Goal: Task Accomplishment & Management: Use online tool/utility

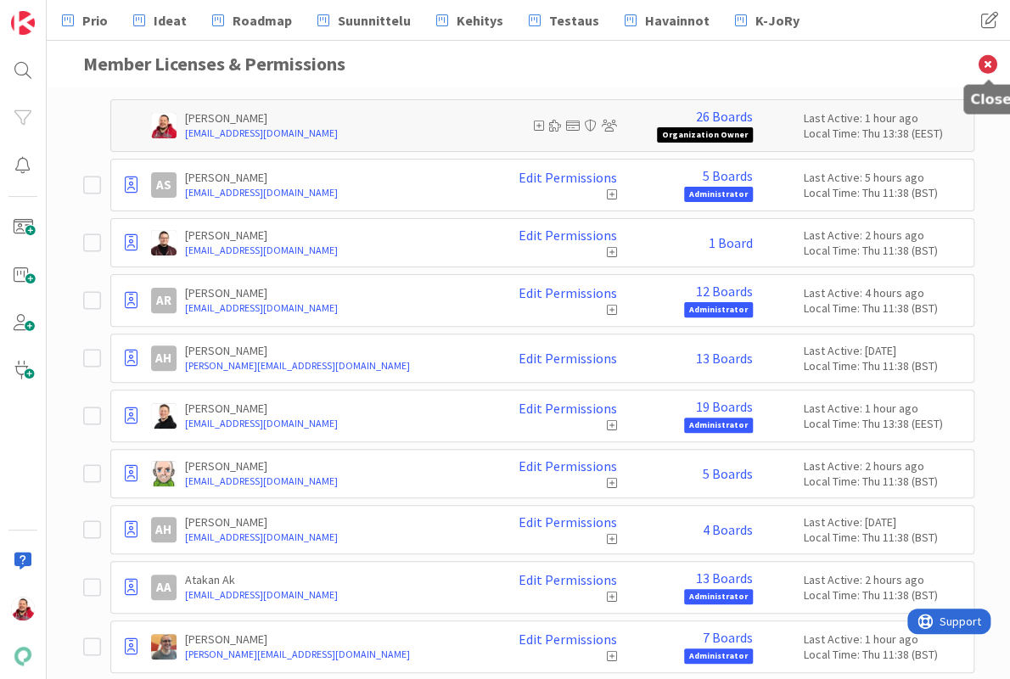
click at [985, 64] on icon at bounding box center [988, 64] width 44 height 47
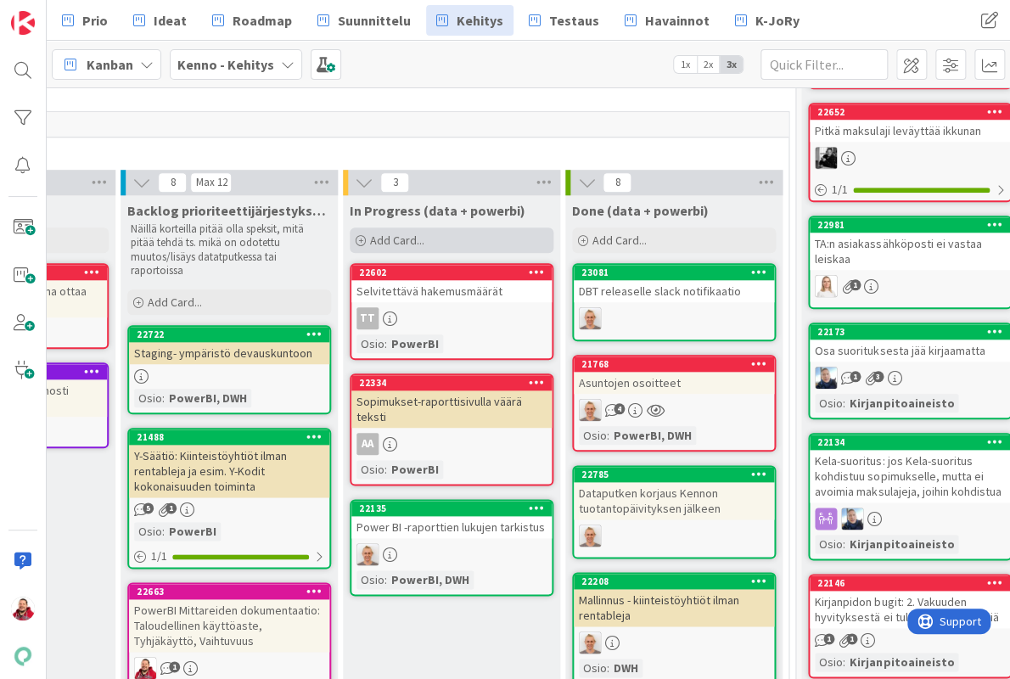
scroll to position [574, 479]
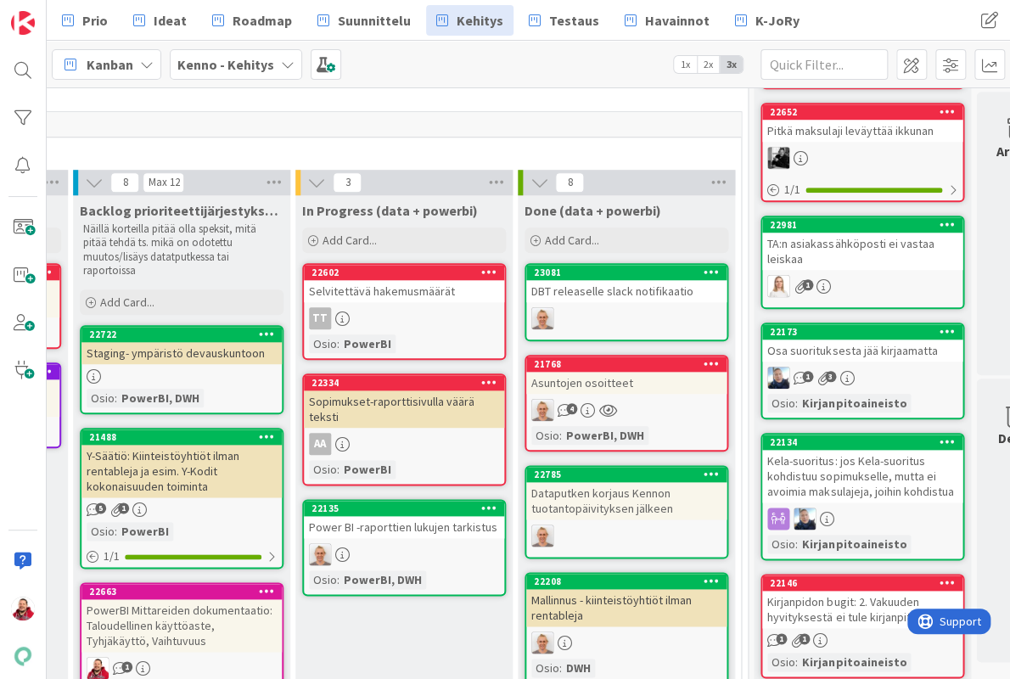
click at [389, 516] on div "Power BI -raporttien lukujen tarkistus" at bounding box center [404, 527] width 200 height 22
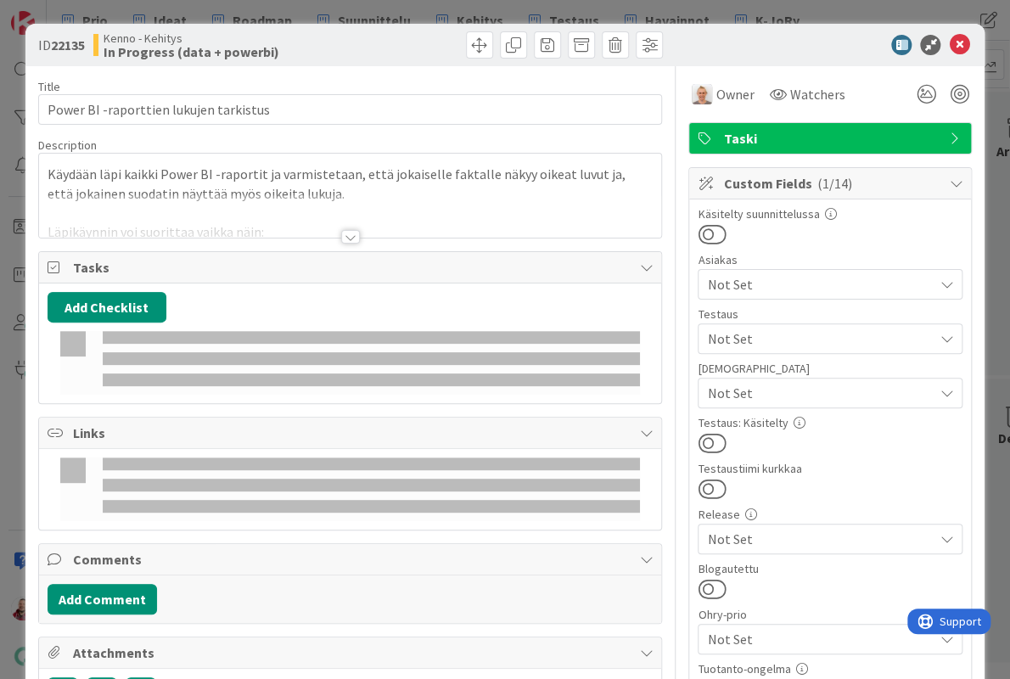
type textarea "x"
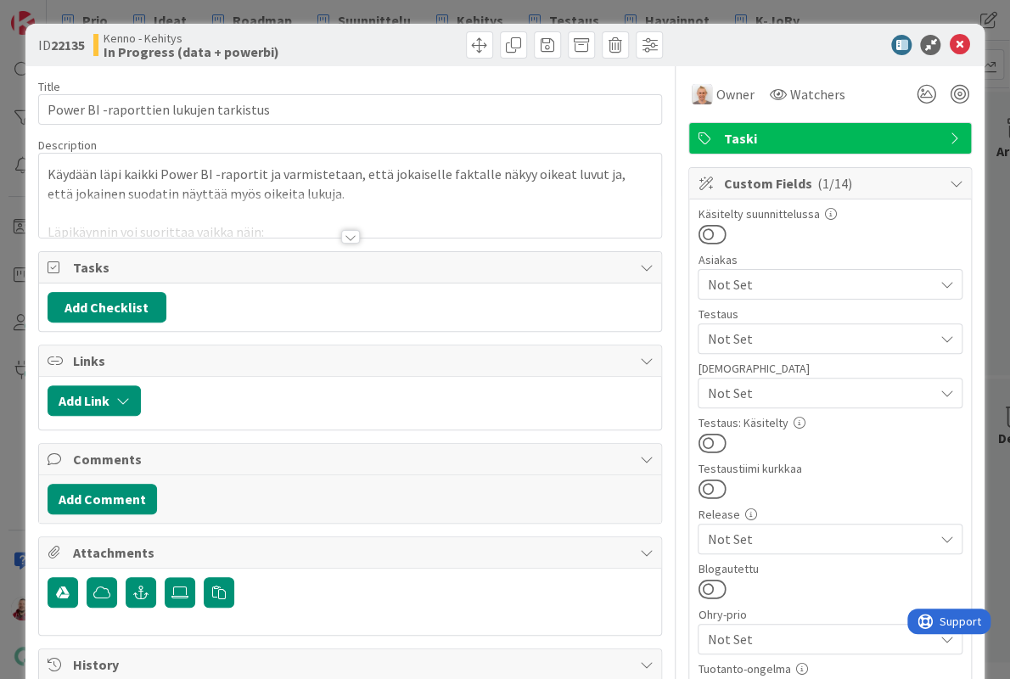
click at [346, 214] on div at bounding box center [350, 215] width 623 height 43
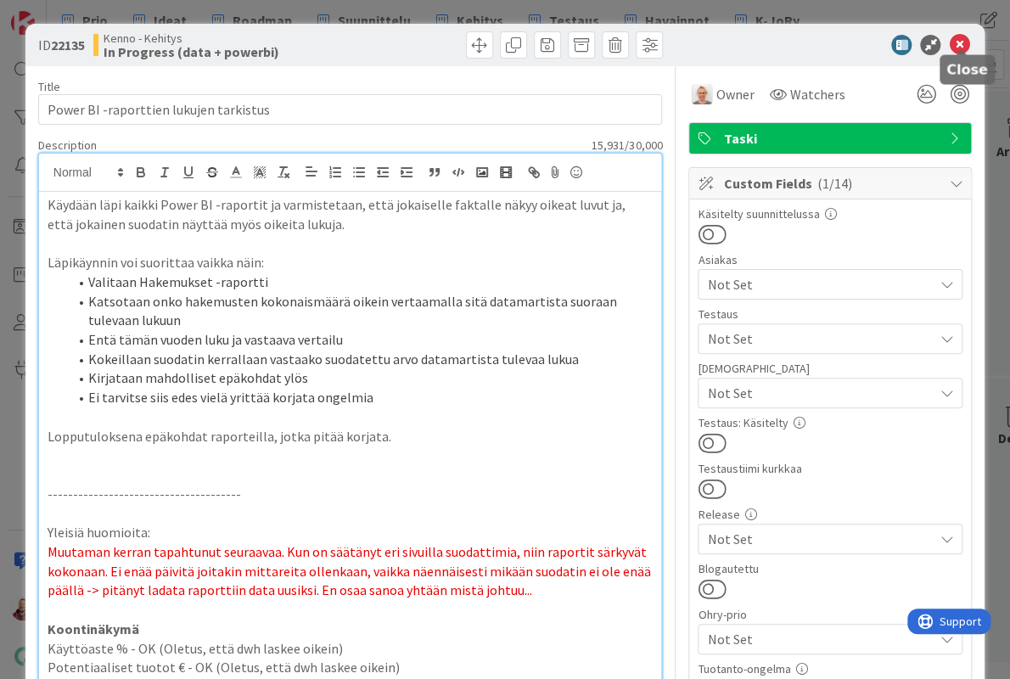
click at [960, 44] on icon at bounding box center [959, 45] width 20 height 20
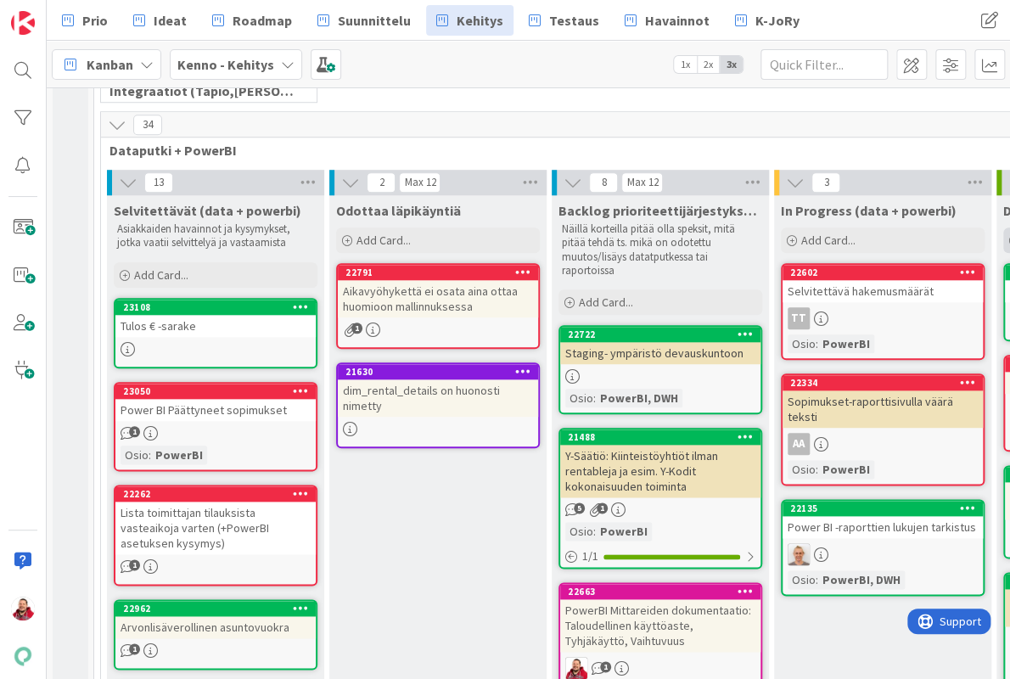
scroll to position [517, 0]
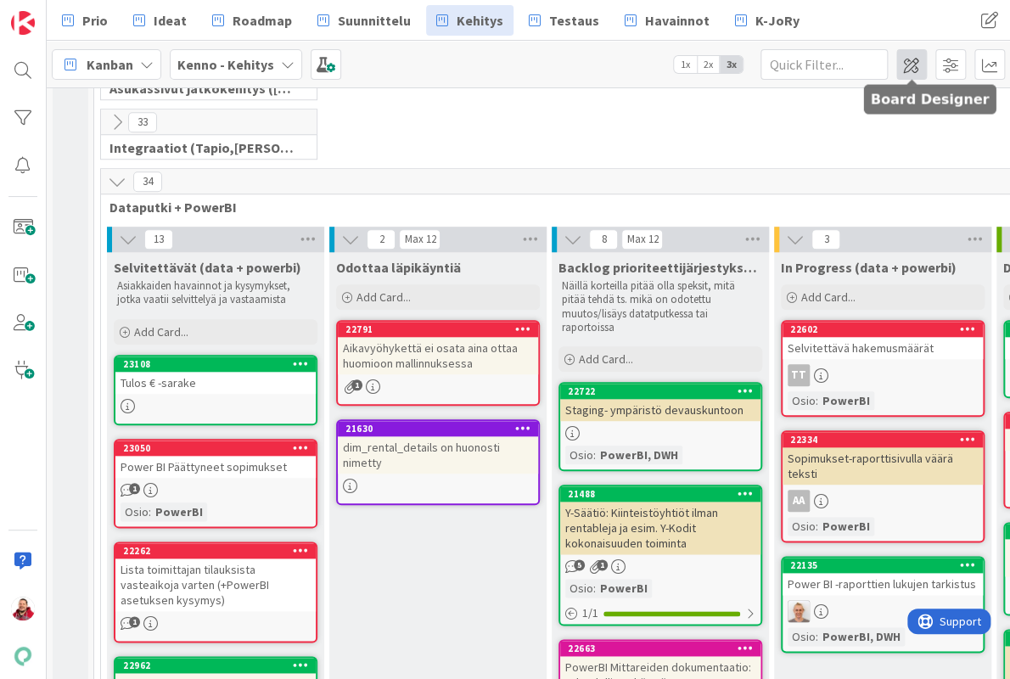
click at [920, 61] on span at bounding box center [911, 64] width 31 height 31
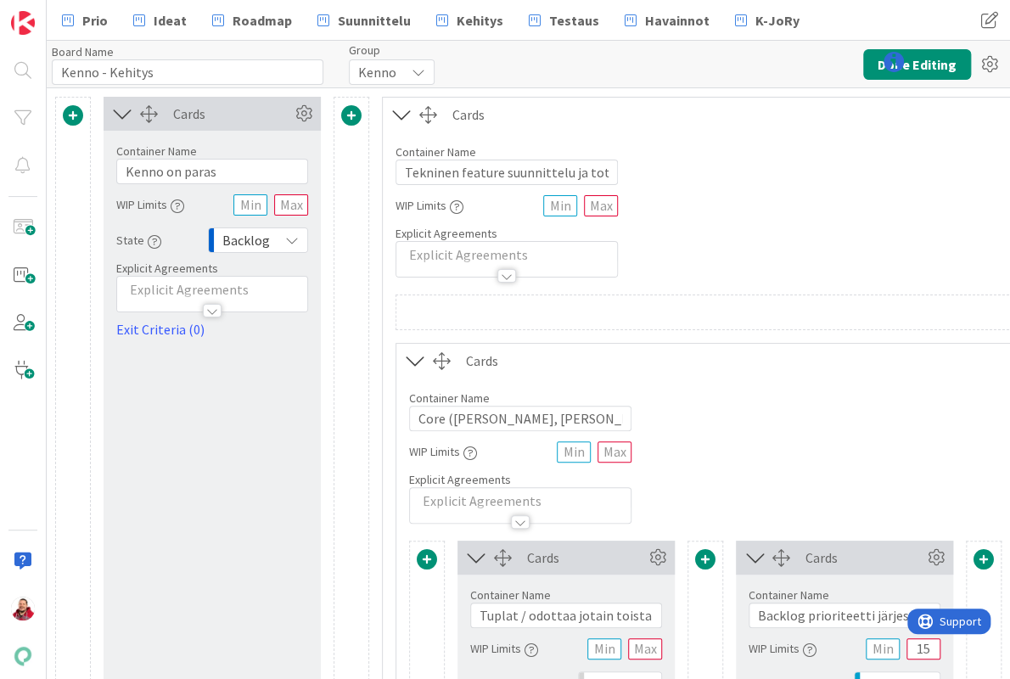
type input "Kenno - Kehitys"
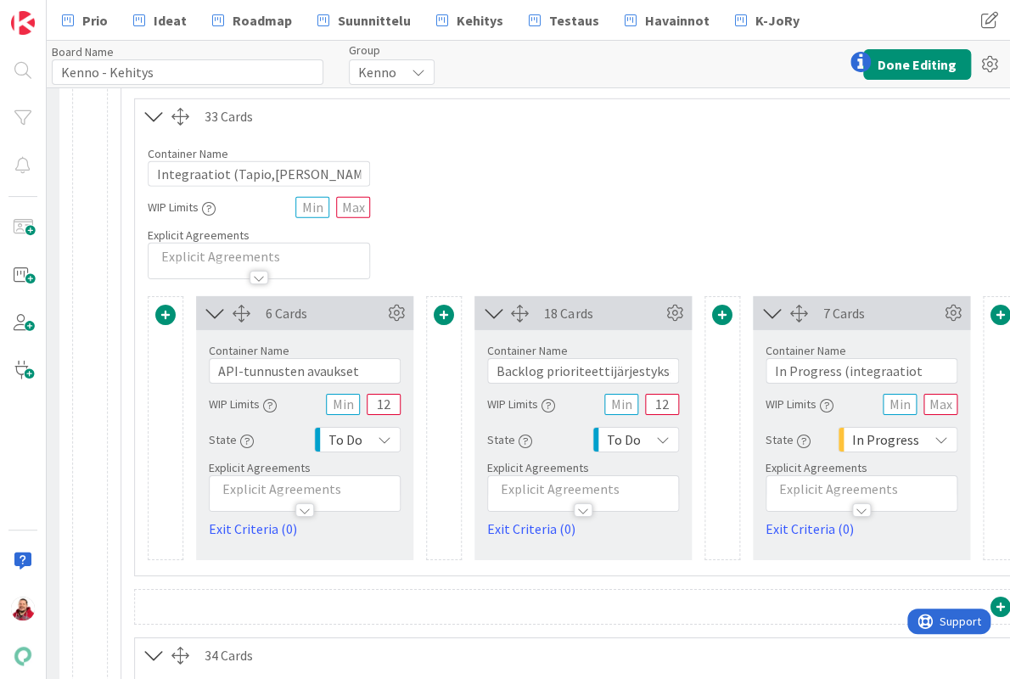
scroll to position [4687, 261]
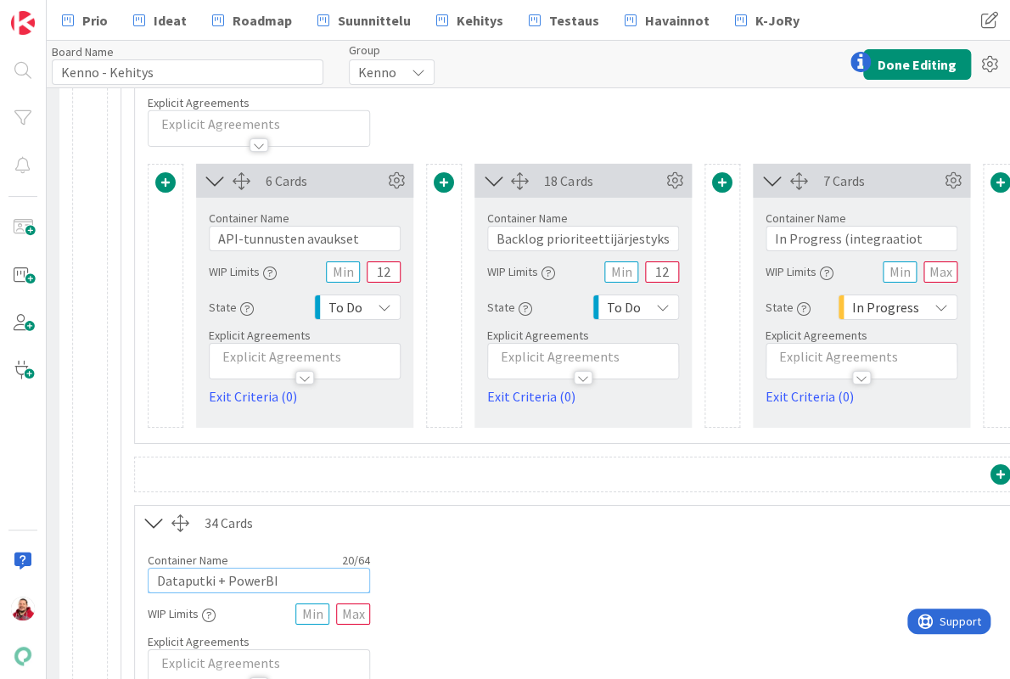
click at [160, 568] on input "Dataputki + PowerBI" at bounding box center [259, 580] width 222 height 25
type input "DWH + PowerBI"
click at [923, 60] on button "Done Editing" at bounding box center [917, 64] width 108 height 31
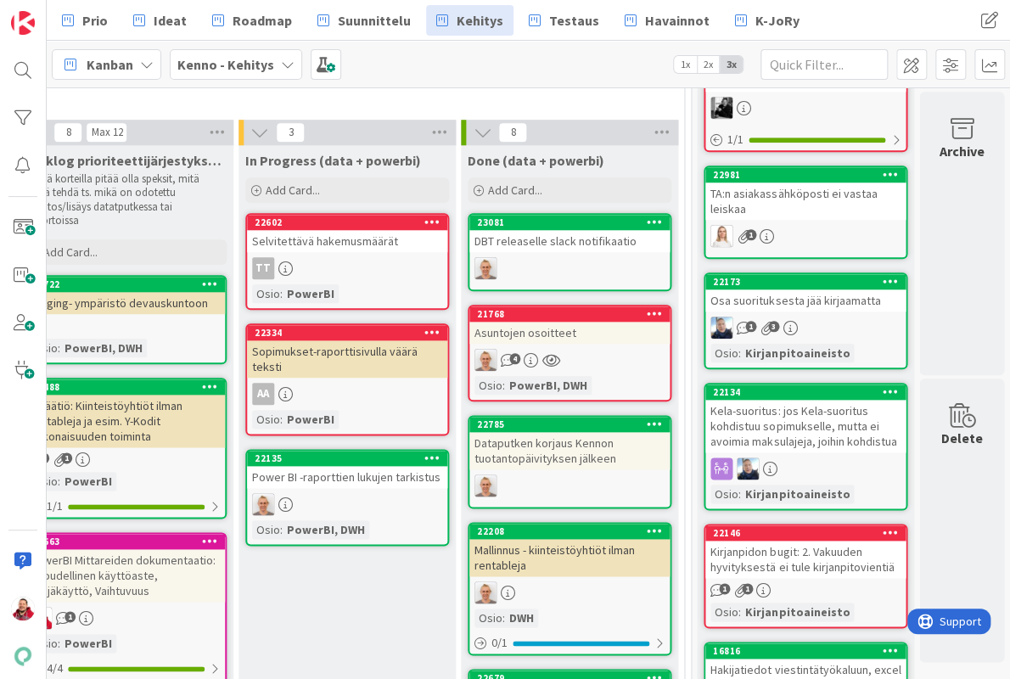
scroll to position [624, 536]
click at [324, 230] on div "Selvitettävä hakemusmäärät" at bounding box center [347, 241] width 200 height 22
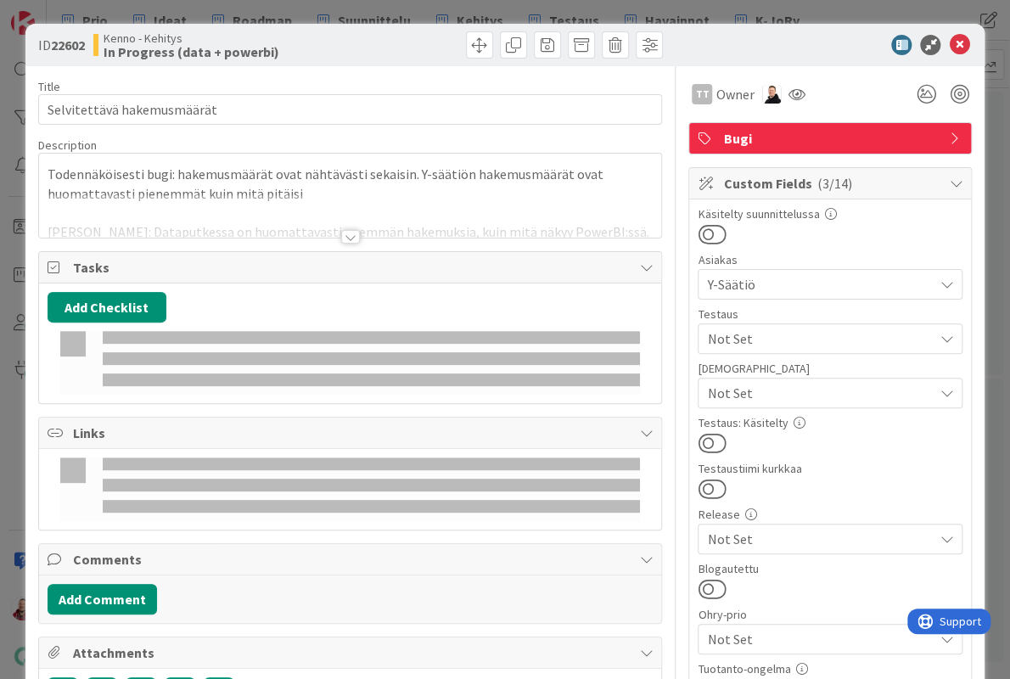
type textarea "x"
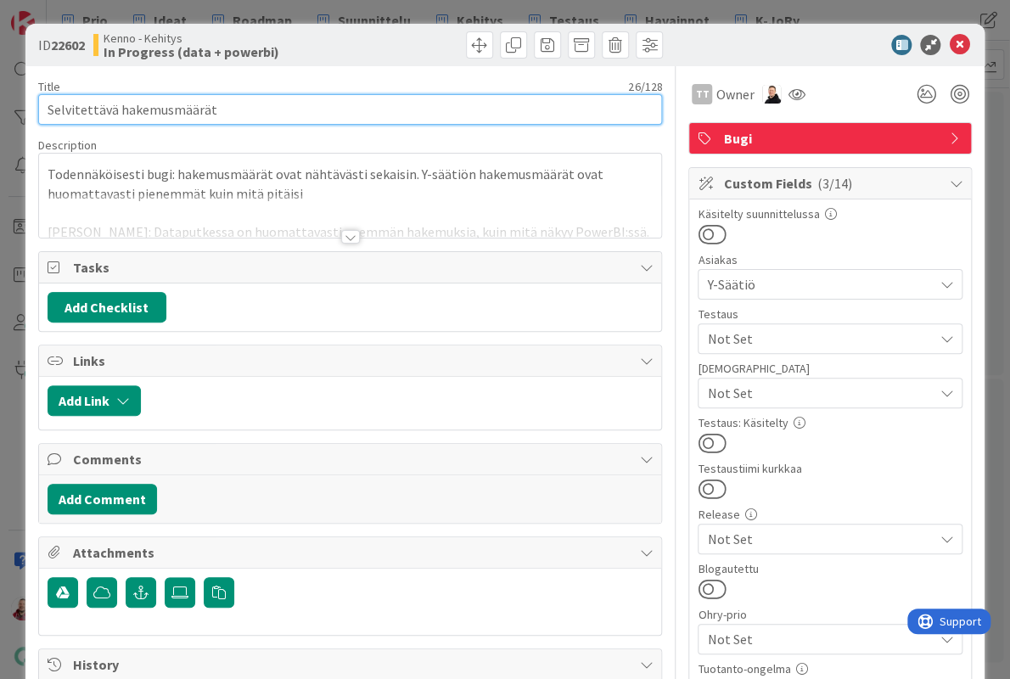
drag, startPoint x: 218, startPoint y: 104, endPoint x: 9, endPoint y: 83, distance: 209.8
click at [9, 83] on div "ID 22602 Kenno - Kehitys In Progress (data + powerbi) Title 26 / 128 Selvitettä…" at bounding box center [505, 339] width 1010 height 679
type input "Hakemusmäärät väärin raportilla"
type textarea "x"
type input "Hakemusmäärät väärin raportilla"
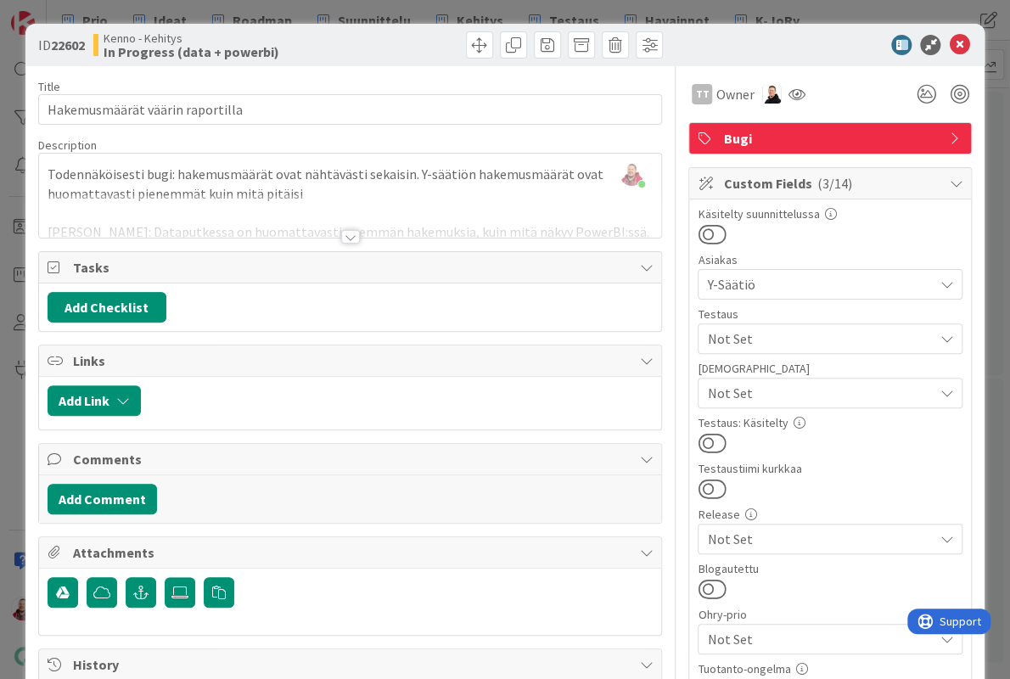
click at [310, 44] on div "Kenno - Kehitys In Progress (data + powerbi)" at bounding box center [219, 44] width 253 height 27
click at [958, 37] on icon at bounding box center [959, 45] width 20 height 20
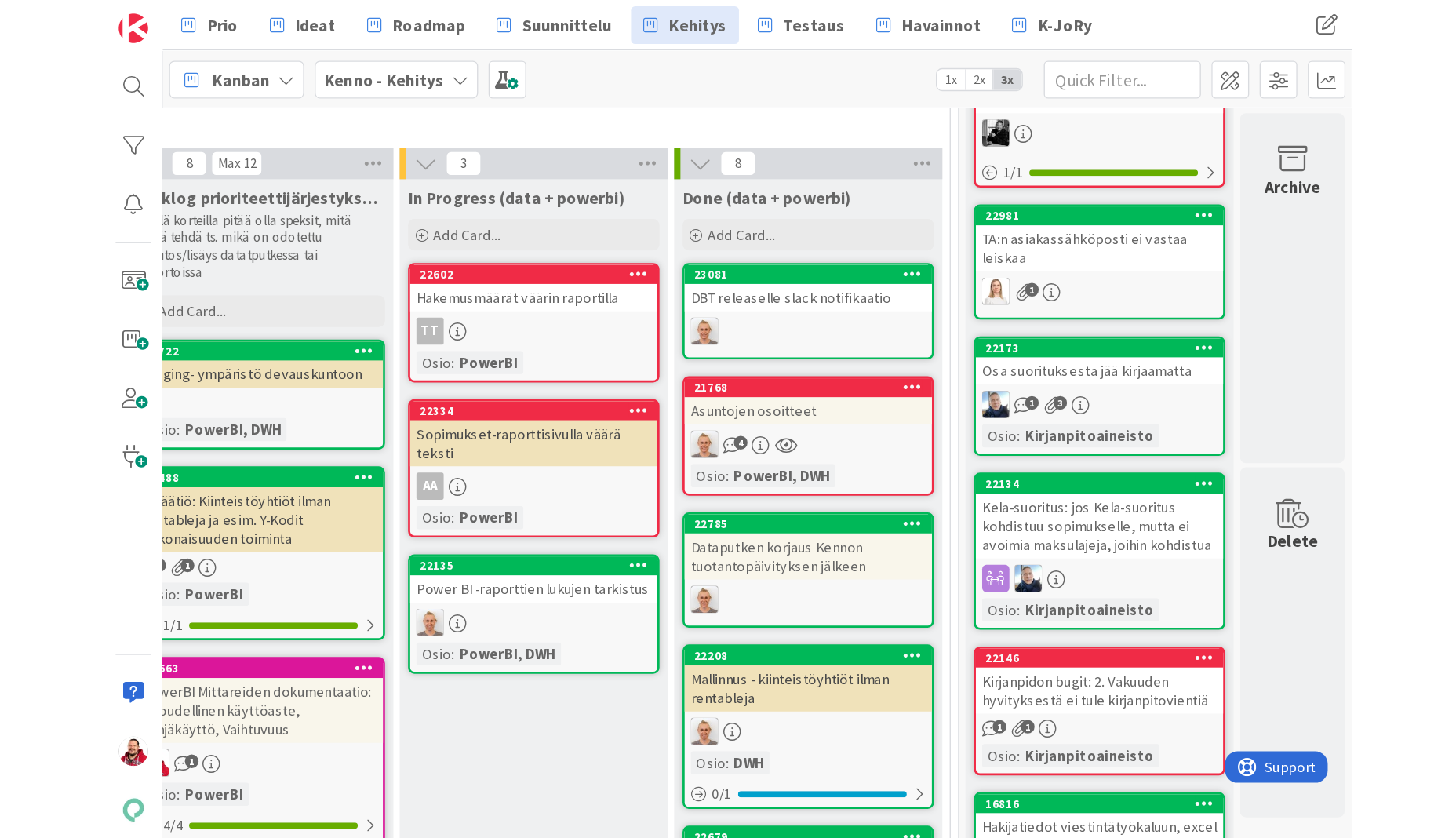
scroll to position [577, 0]
